Goal: Navigation & Orientation: Find specific page/section

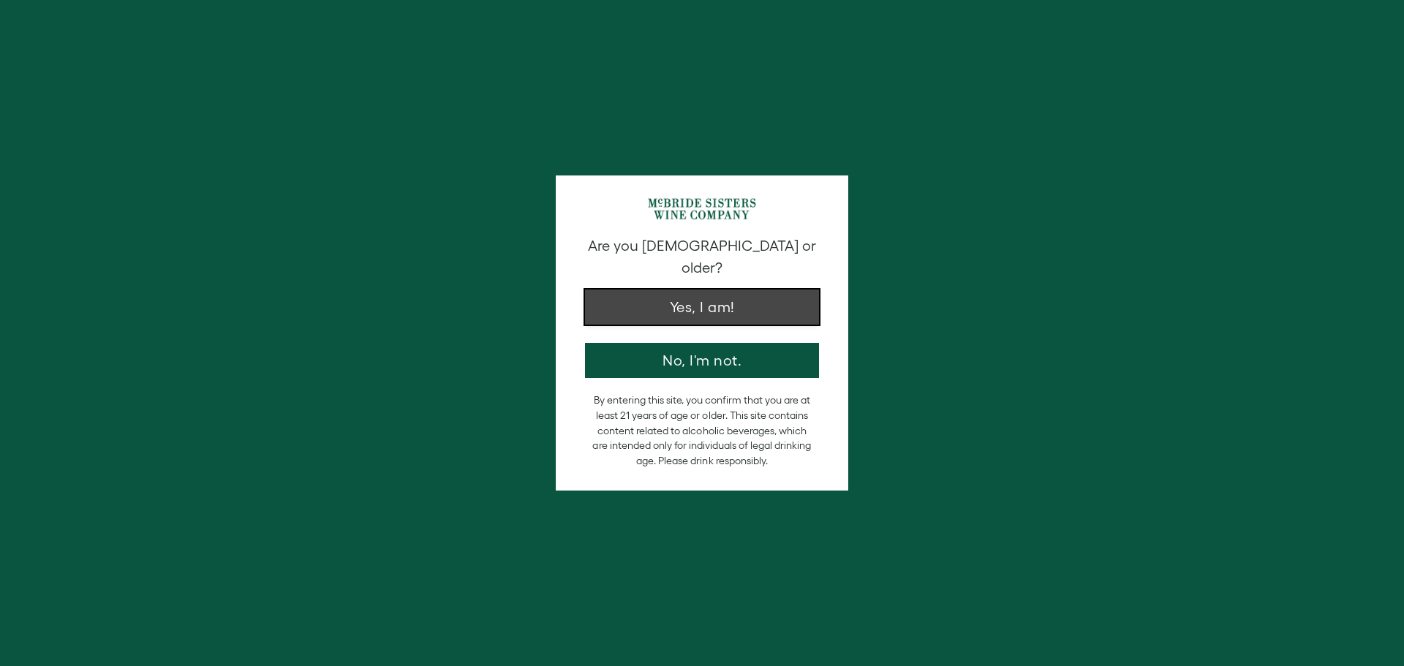
click at [729, 295] on button "Yes, I am!" at bounding box center [702, 307] width 234 height 35
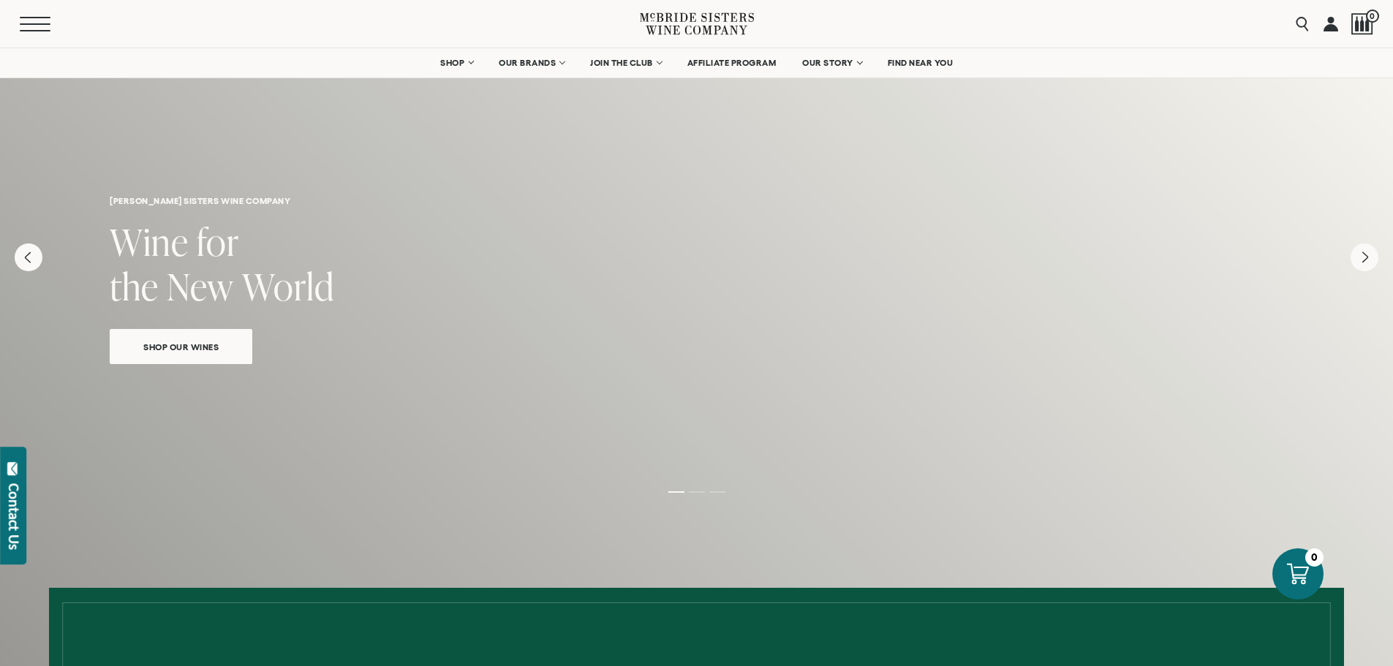
click at [37, 26] on button "Menu" at bounding box center [46, 24] width 53 height 15
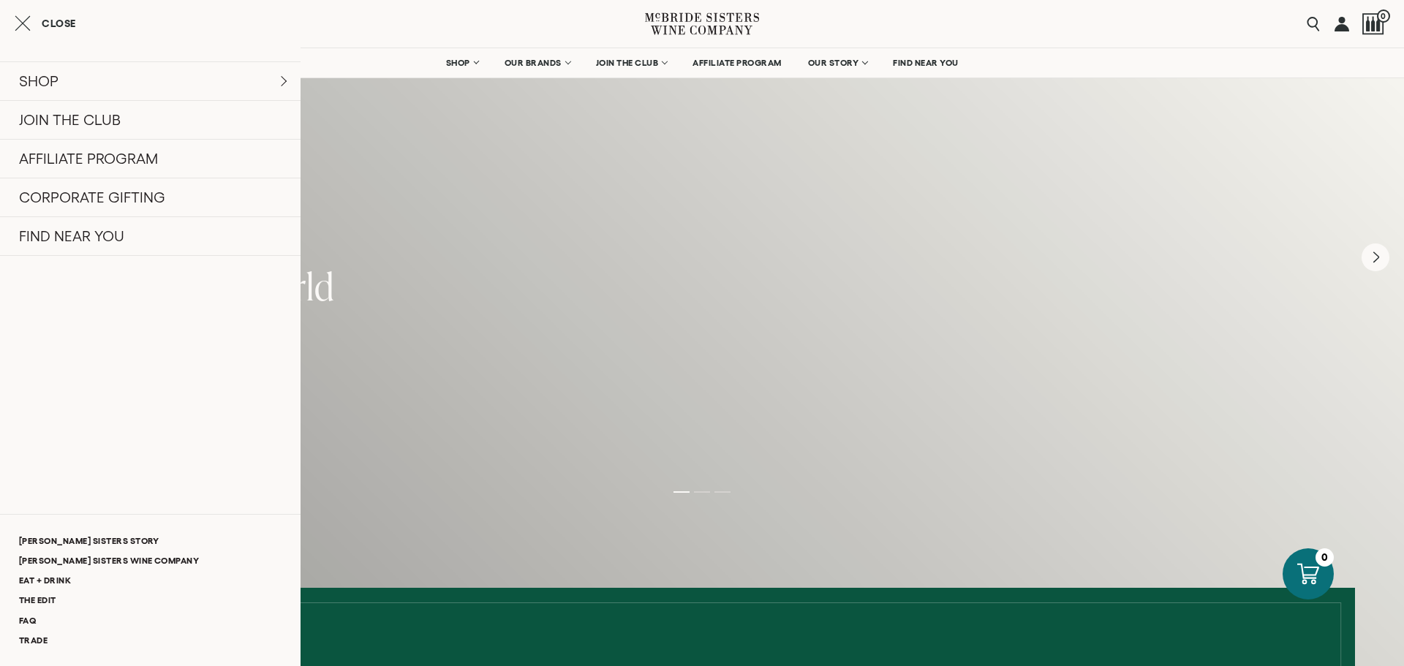
click at [26, 23] on icon "Close cart" at bounding box center [23, 24] width 16 height 18
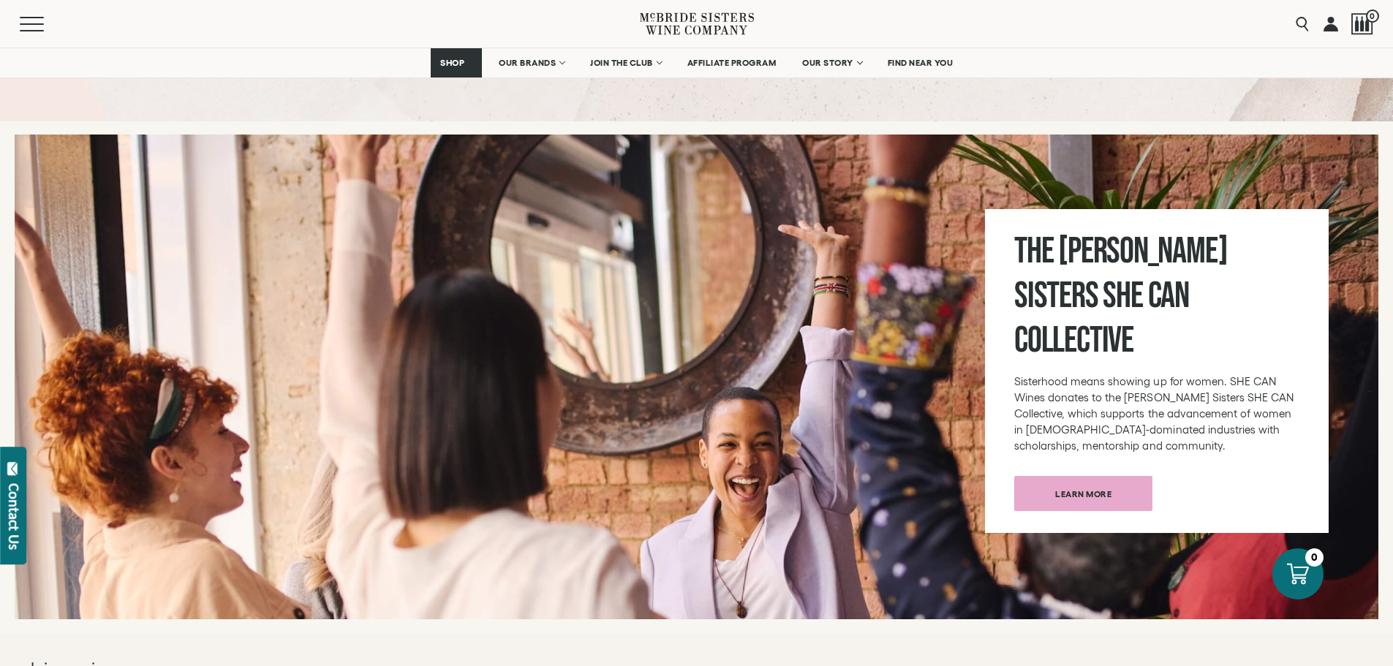
scroll to position [4898, 0]
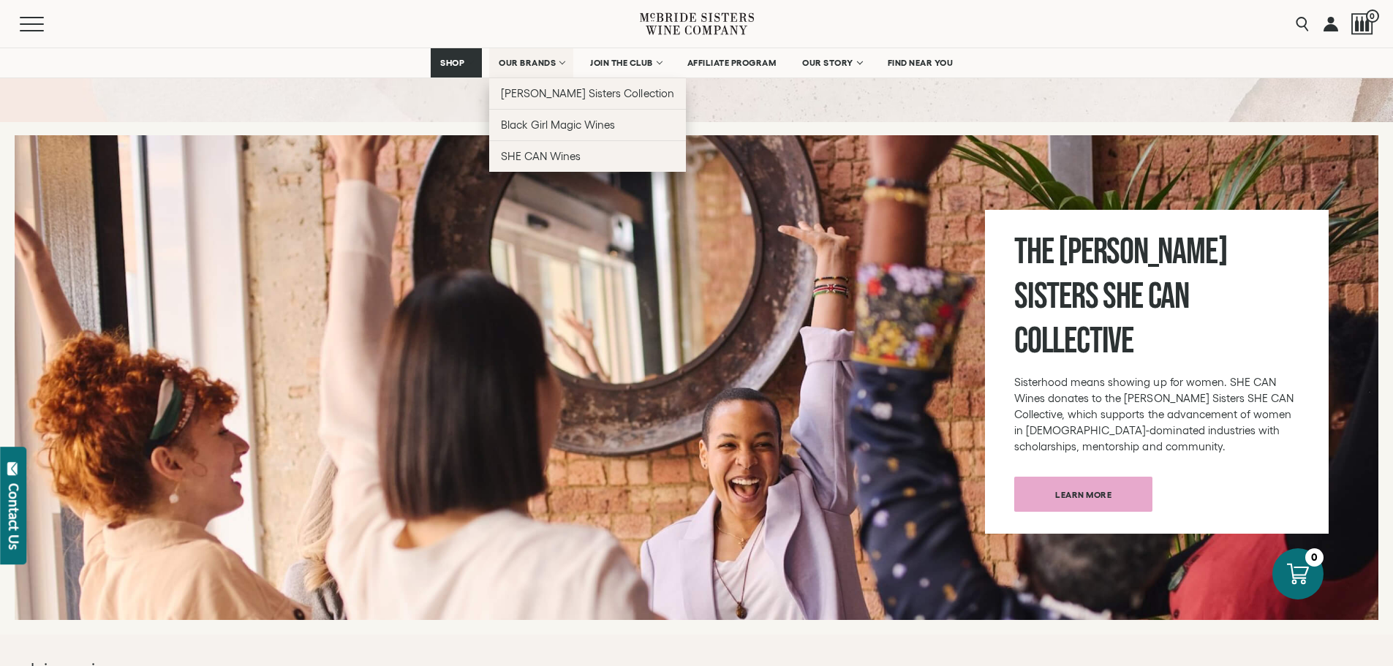
click at [562, 64] on link "OUR BRANDS" at bounding box center [531, 62] width 84 height 29
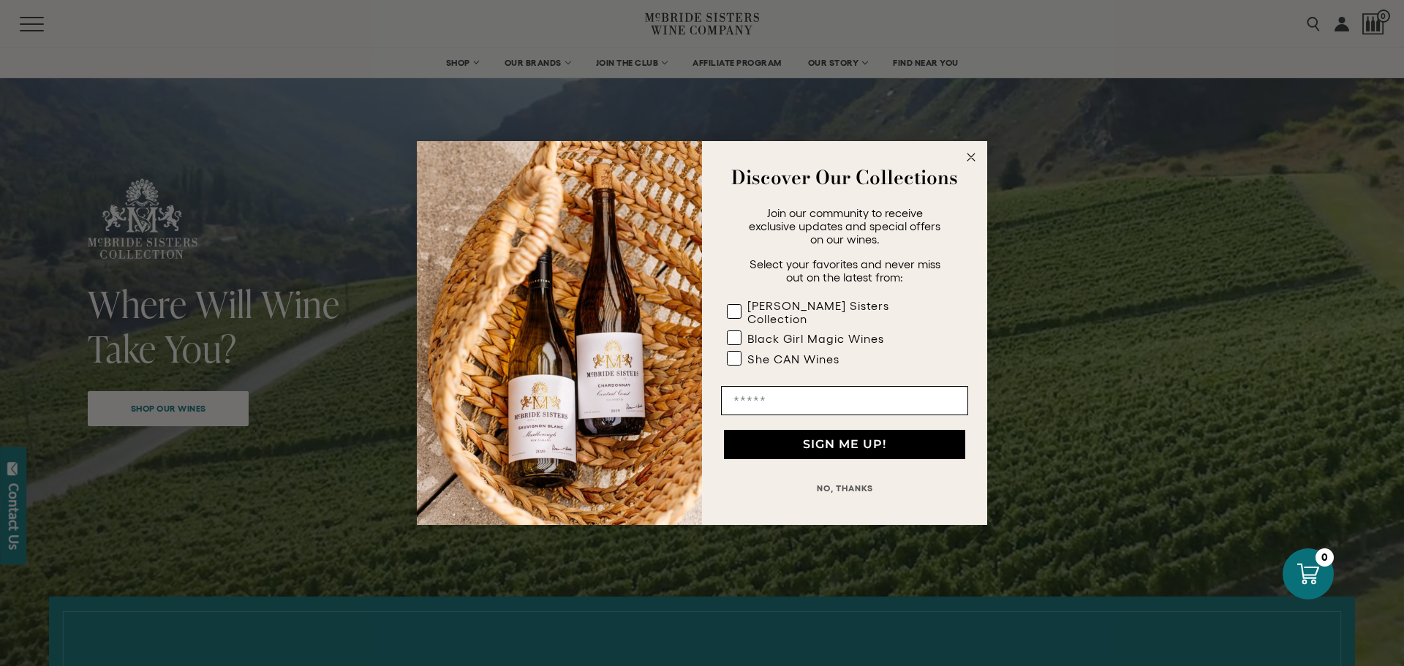
click at [971, 164] on circle "Close dialog" at bounding box center [971, 157] width 17 height 17
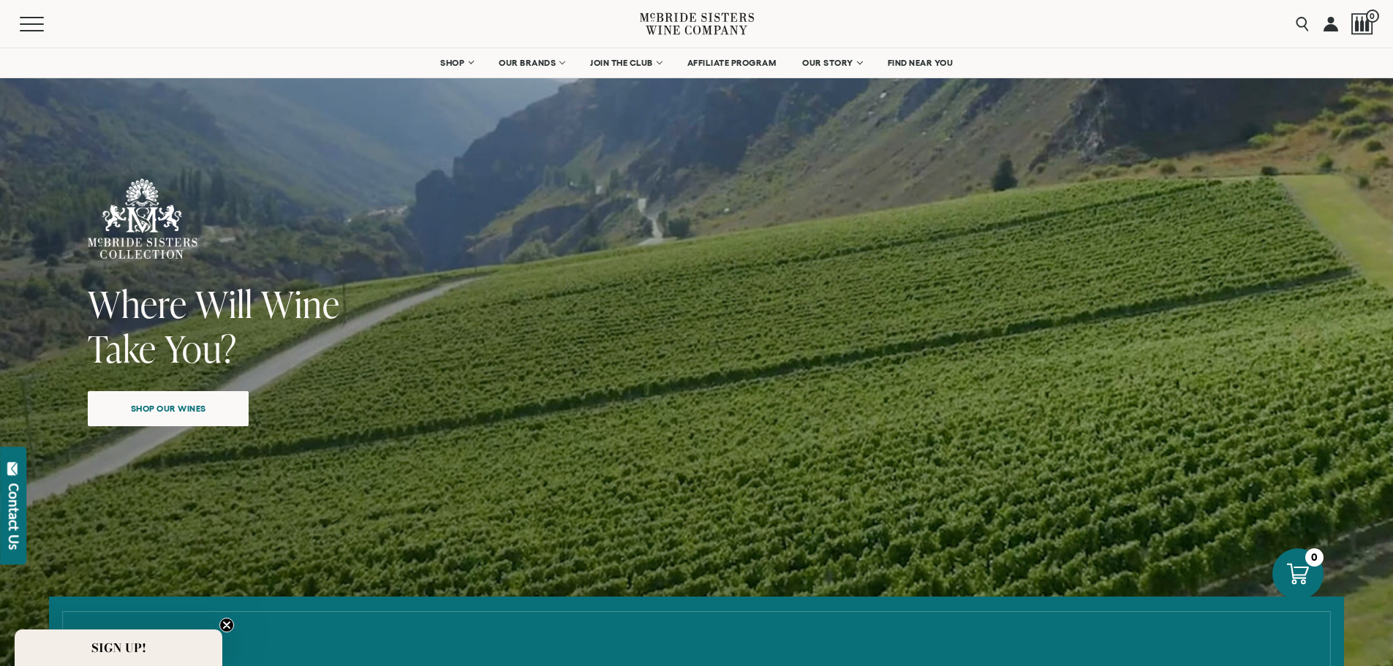
click at [226, 625] on icon "Close teaser" at bounding box center [227, 625] width 6 height 6
